Goal: Contribute content

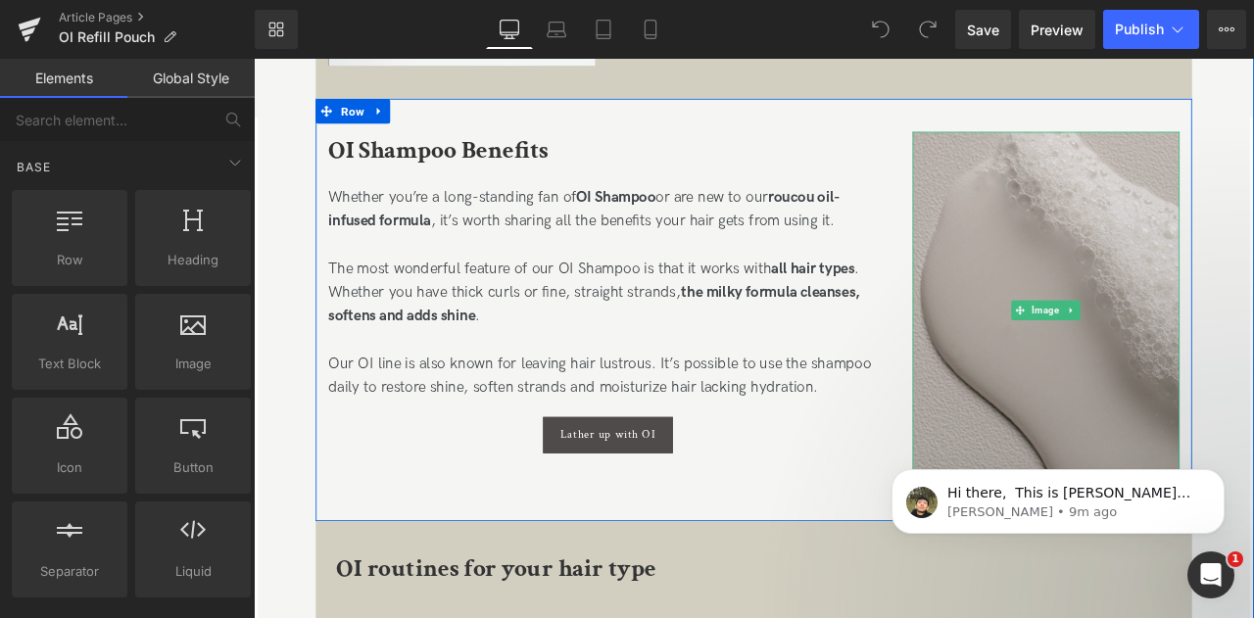
scroll to position [916, 0]
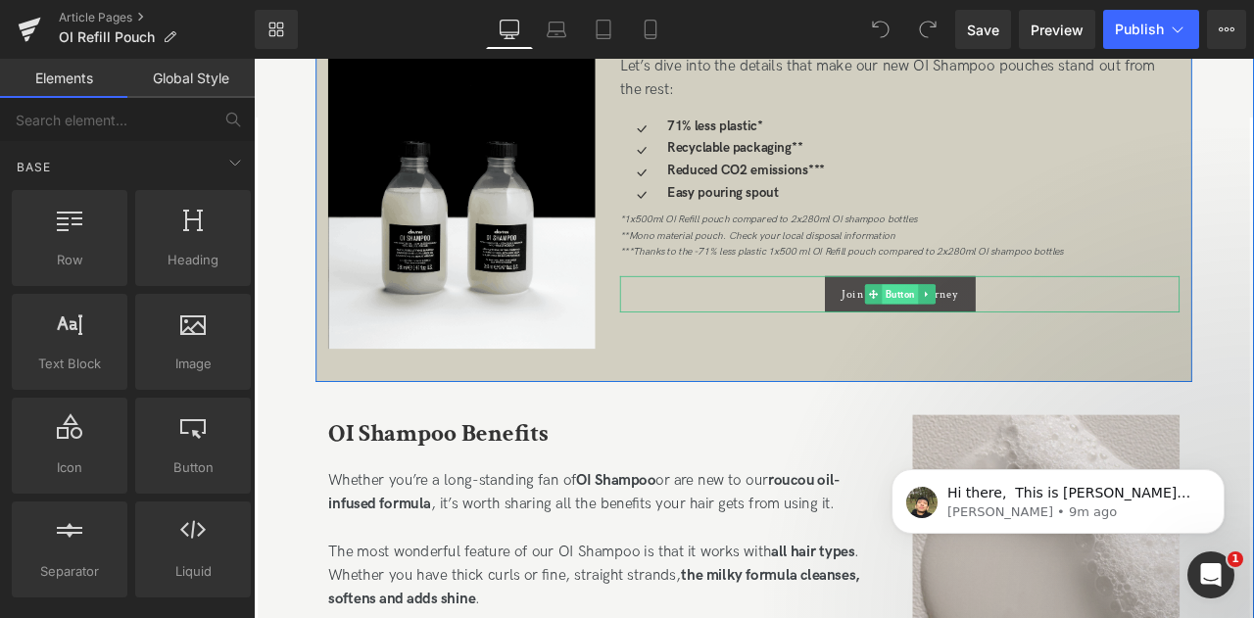
click at [1032, 329] on span "Button" at bounding box center [1019, 338] width 43 height 24
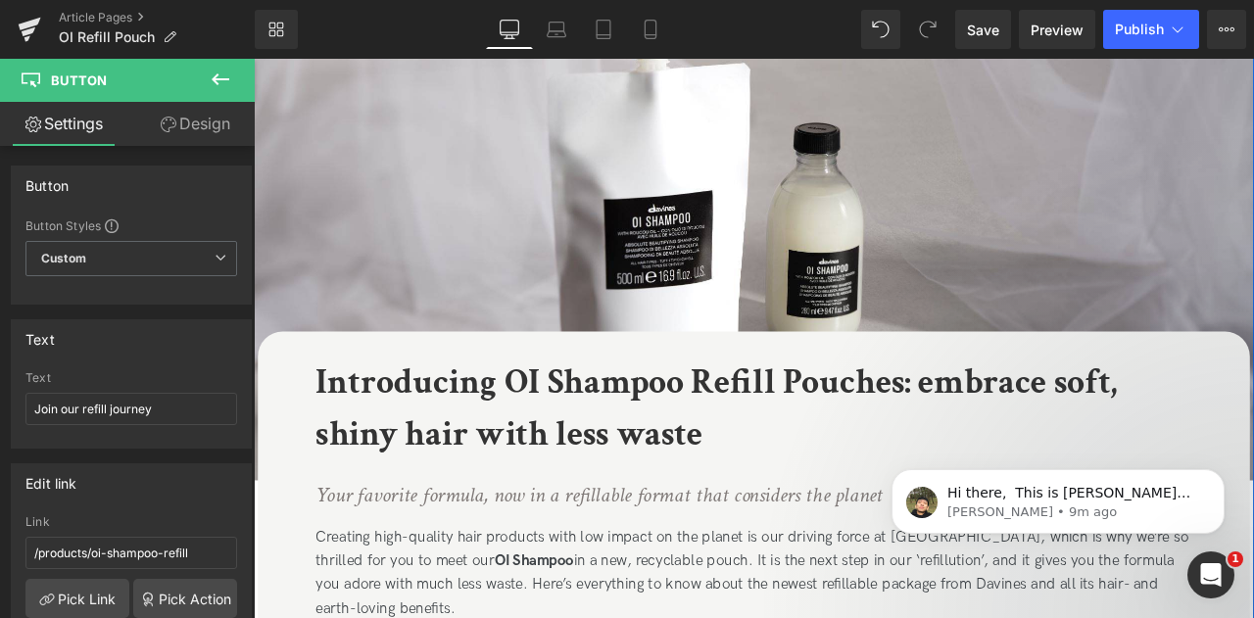
scroll to position [0, 0]
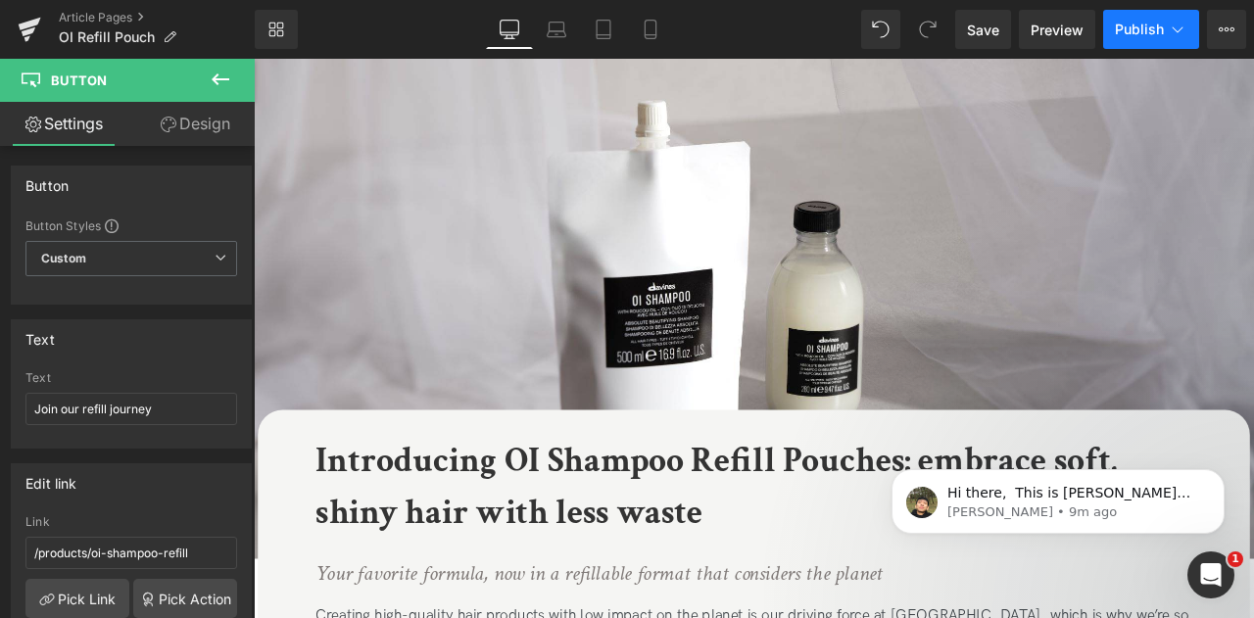
click at [1170, 43] on button "Publish" at bounding box center [1151, 29] width 96 height 39
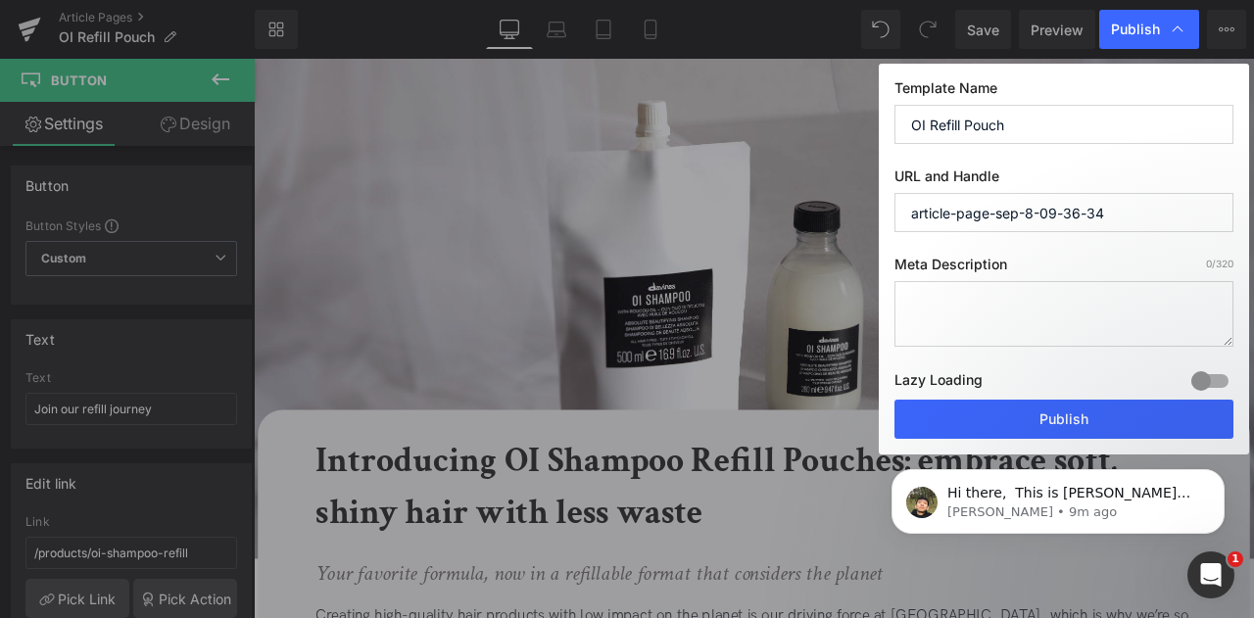
click at [1008, 134] on input "OI Refill Pouch" at bounding box center [1063, 124] width 339 height 39
paste input "oi-refill-pouch-2025"
type input "oi-refill-pouch-2025"
click at [997, 302] on textarea at bounding box center [1063, 314] width 339 height 66
paste textarea "Discover the Davines OI Shampoo Refill Pouch with 71% less plastic, recyclable …"
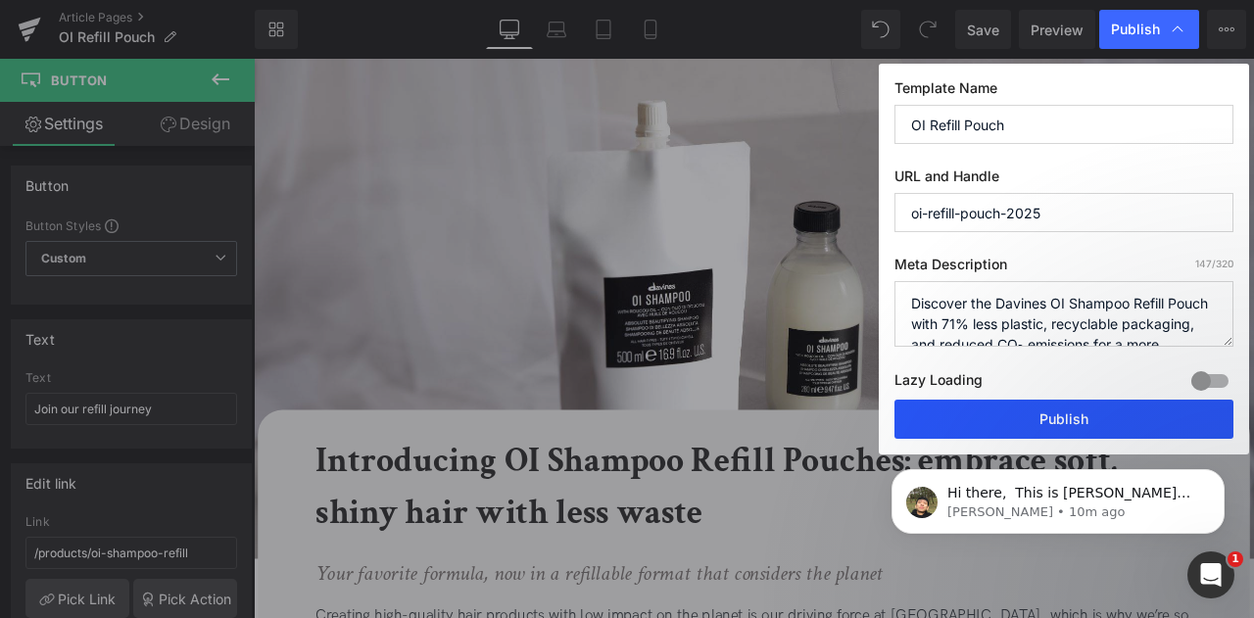
type textarea "Discover the Davines OI Shampoo Refill Pouch with 71% less plastic, recyclable …"
click at [964, 414] on button "Publish" at bounding box center [1063, 419] width 339 height 39
